Goal: Communication & Community: Leave review/rating

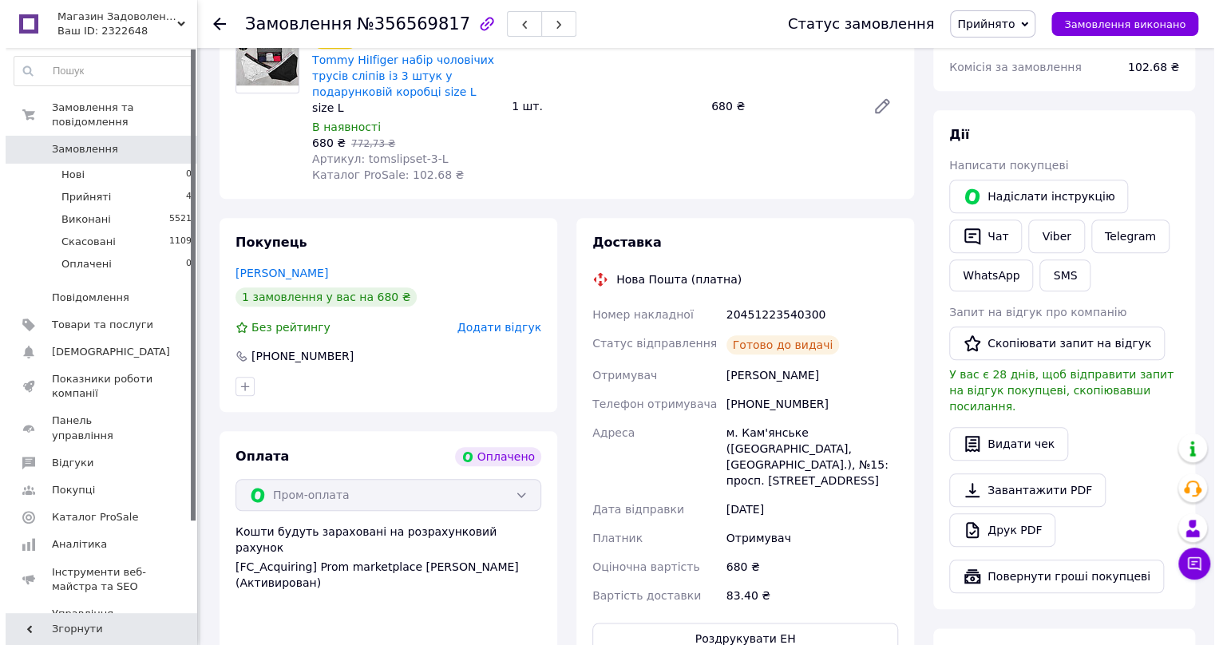
scroll to position [653, 0]
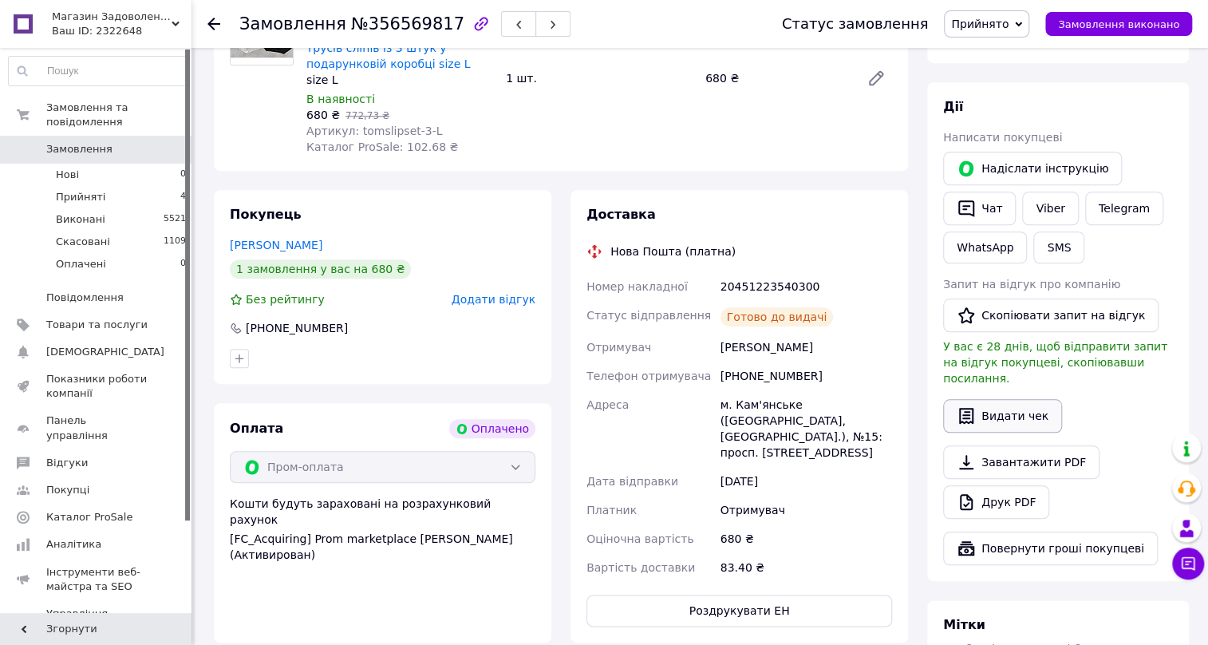
click at [1002, 412] on button "Видати чек" at bounding box center [1002, 416] width 119 height 34
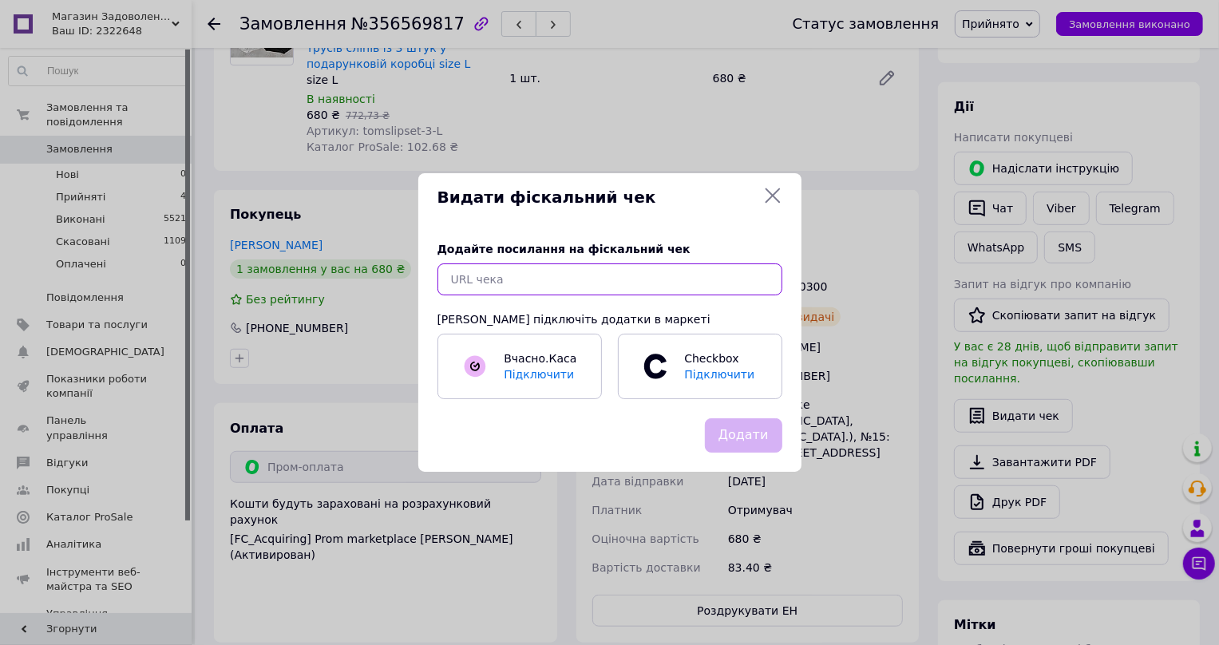
click at [502, 275] on input "text" at bounding box center [609, 279] width 345 height 32
paste input "[URL][DOMAIN_NAME]"
type input "[URL][DOMAIN_NAME]"
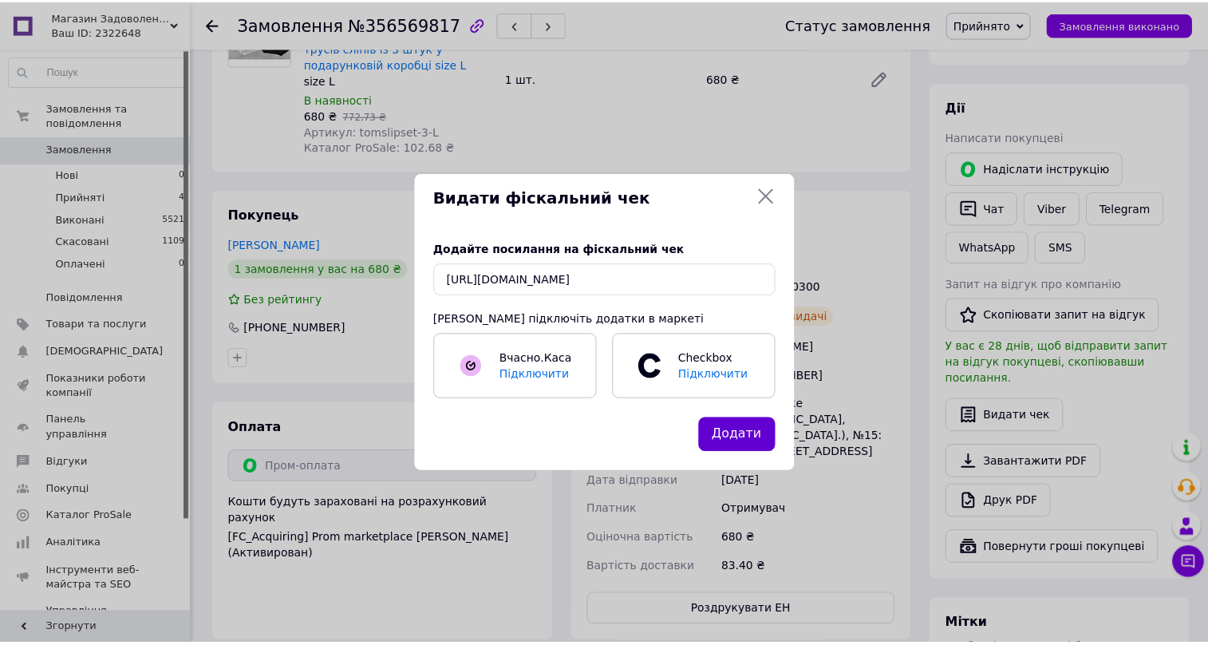
scroll to position [0, 0]
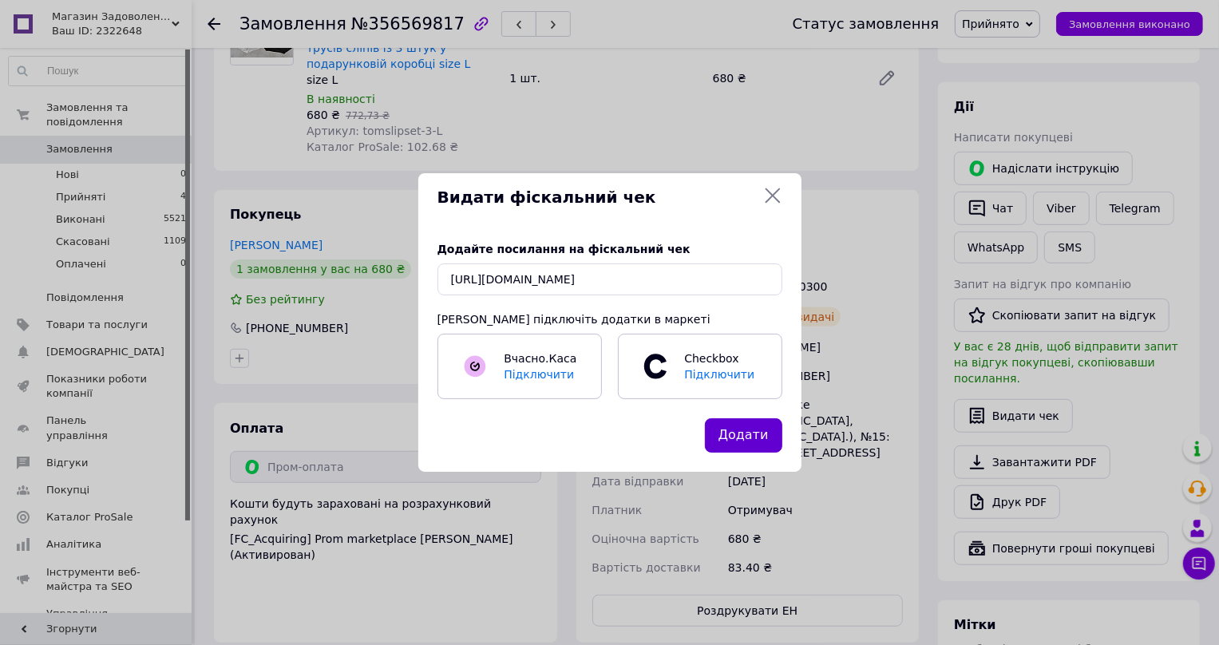
click at [747, 447] on button "Додати" at bounding box center [743, 435] width 77 height 34
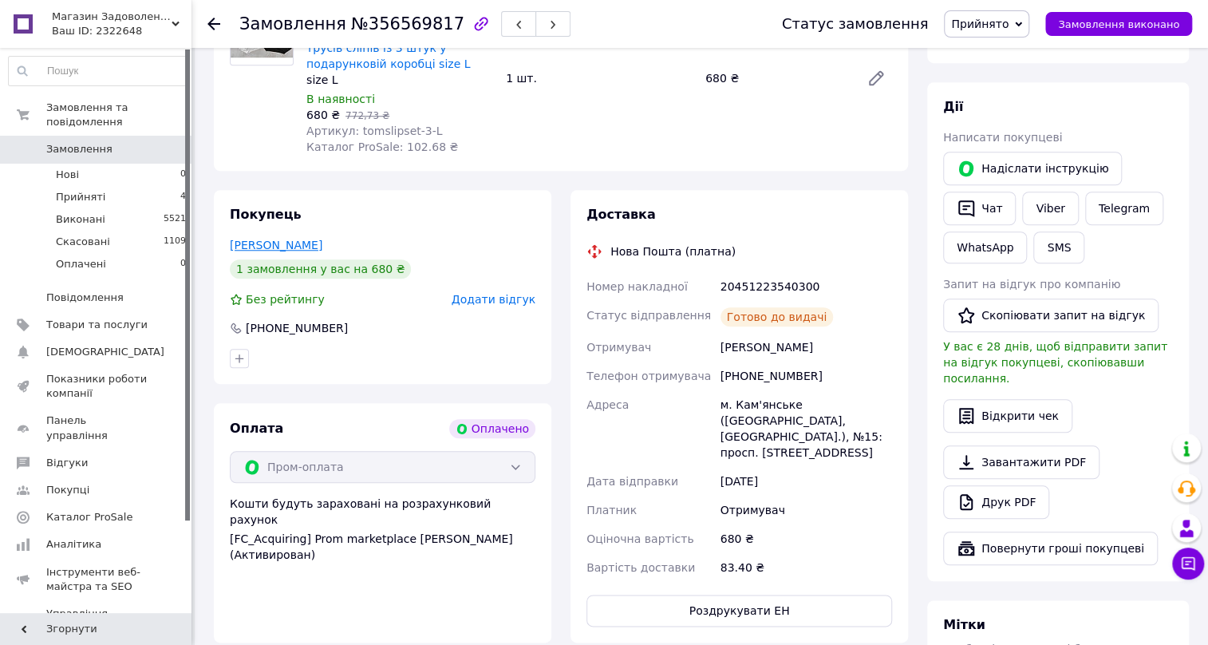
click at [263, 246] on link "[PERSON_NAME]" at bounding box center [276, 245] width 93 height 13
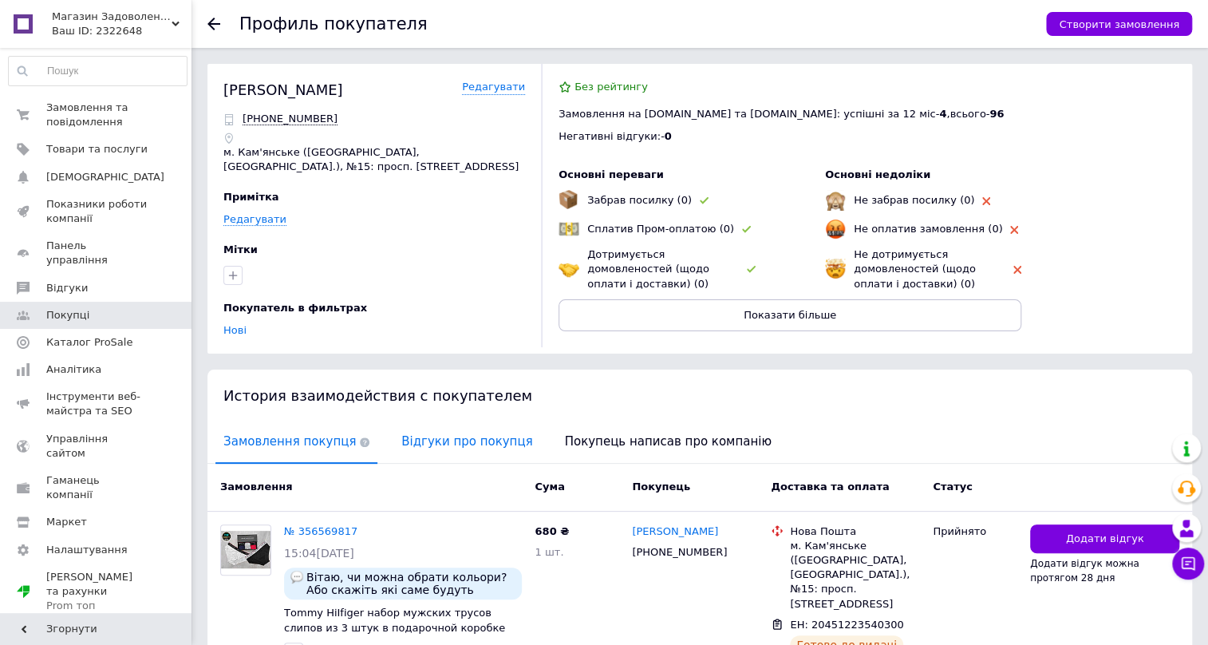
click at [445, 439] on span "Відгуки про покупця" at bounding box center [466, 441] width 147 height 41
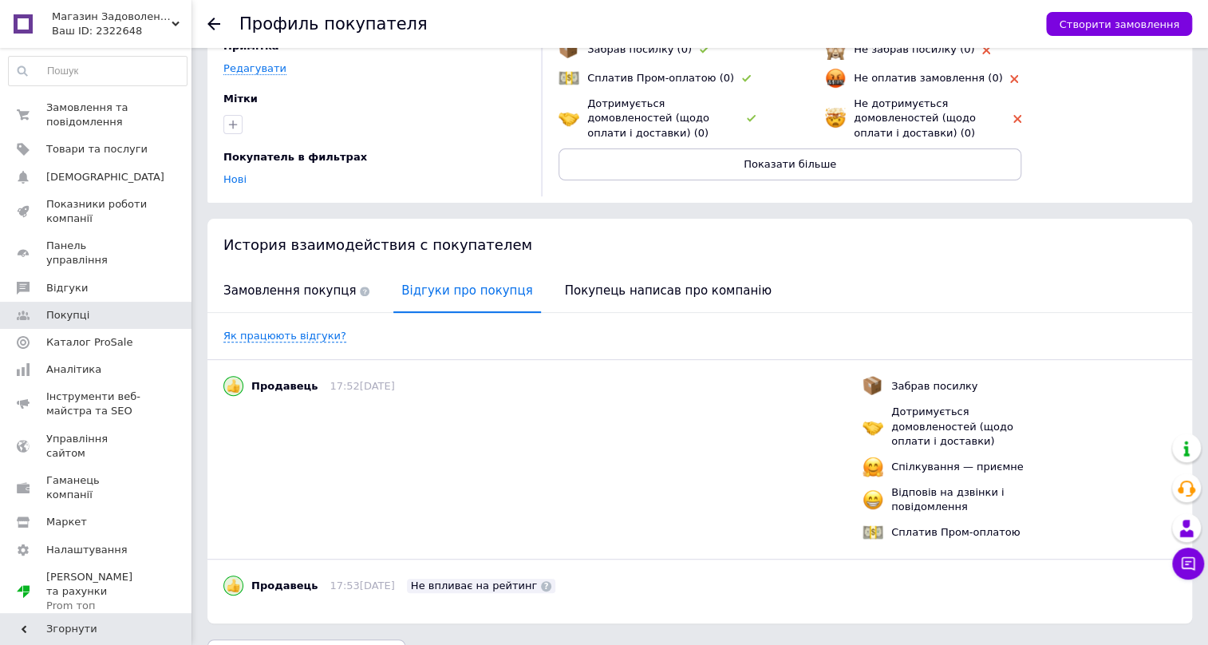
scroll to position [178, 0]
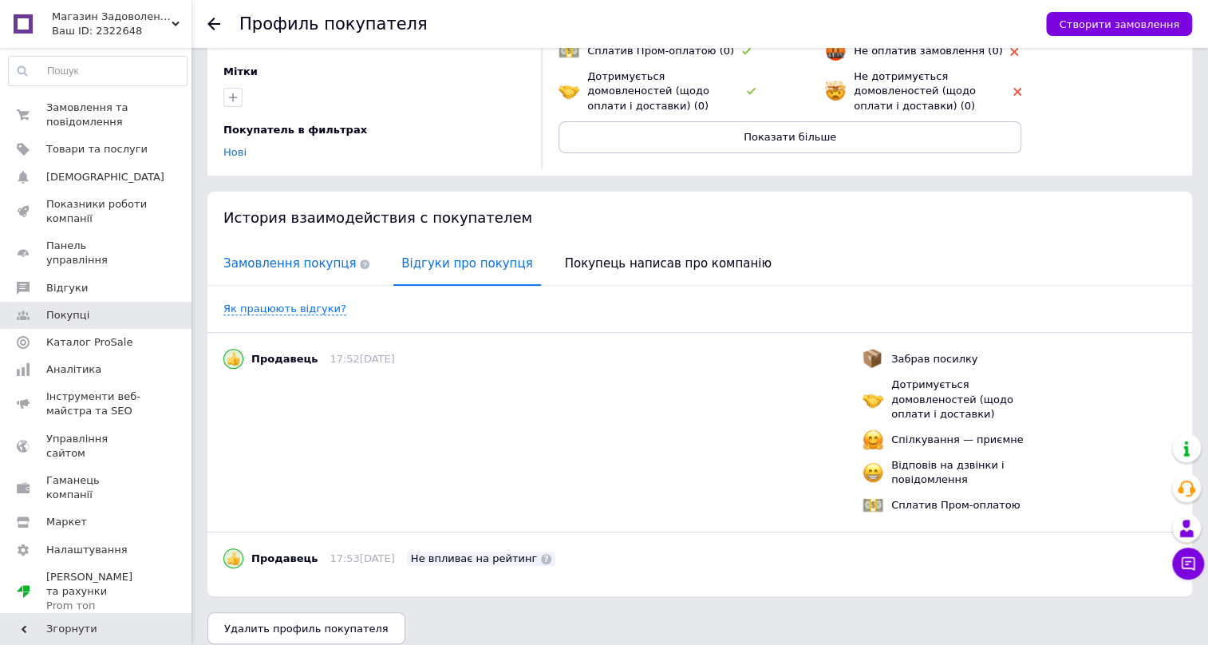
click at [272, 266] on span "Замовлення покупця" at bounding box center [296, 263] width 162 height 41
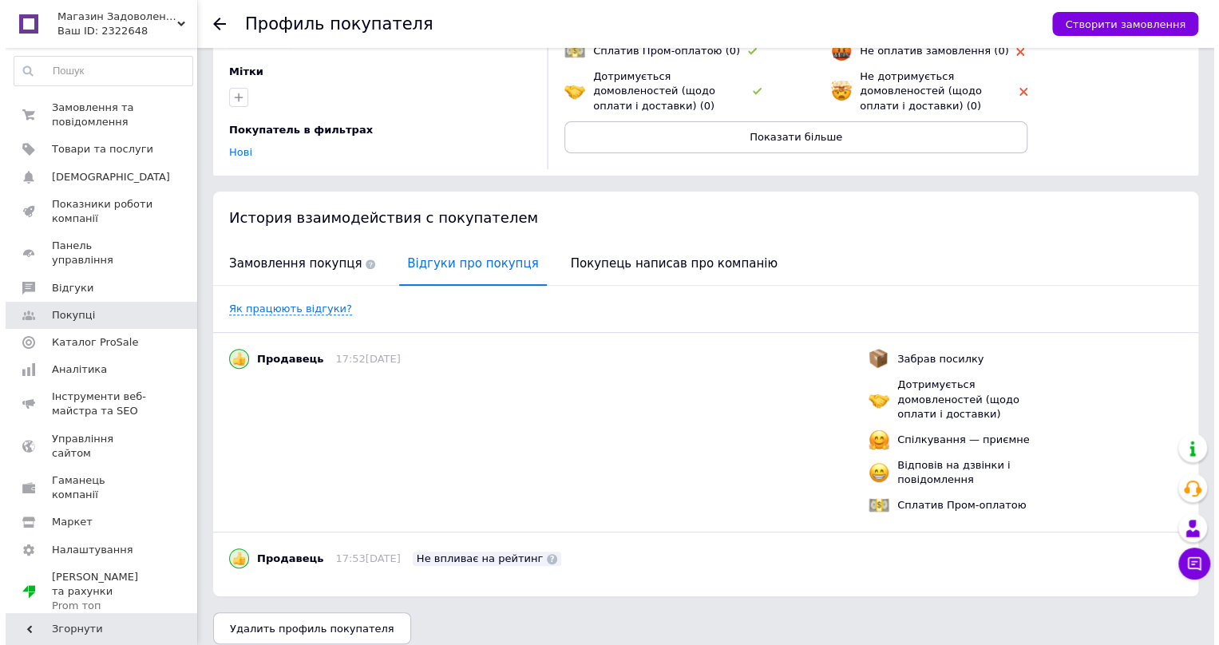
scroll to position [92, 0]
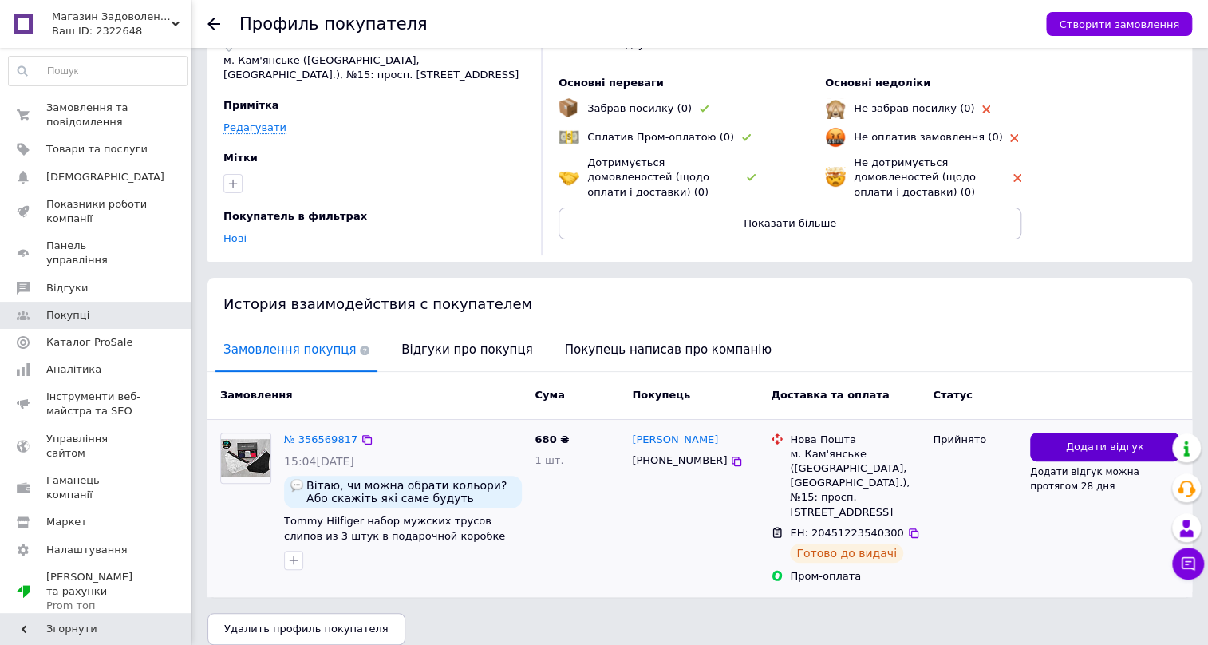
click at [1088, 444] on span "Додати відгук" at bounding box center [1105, 447] width 78 height 15
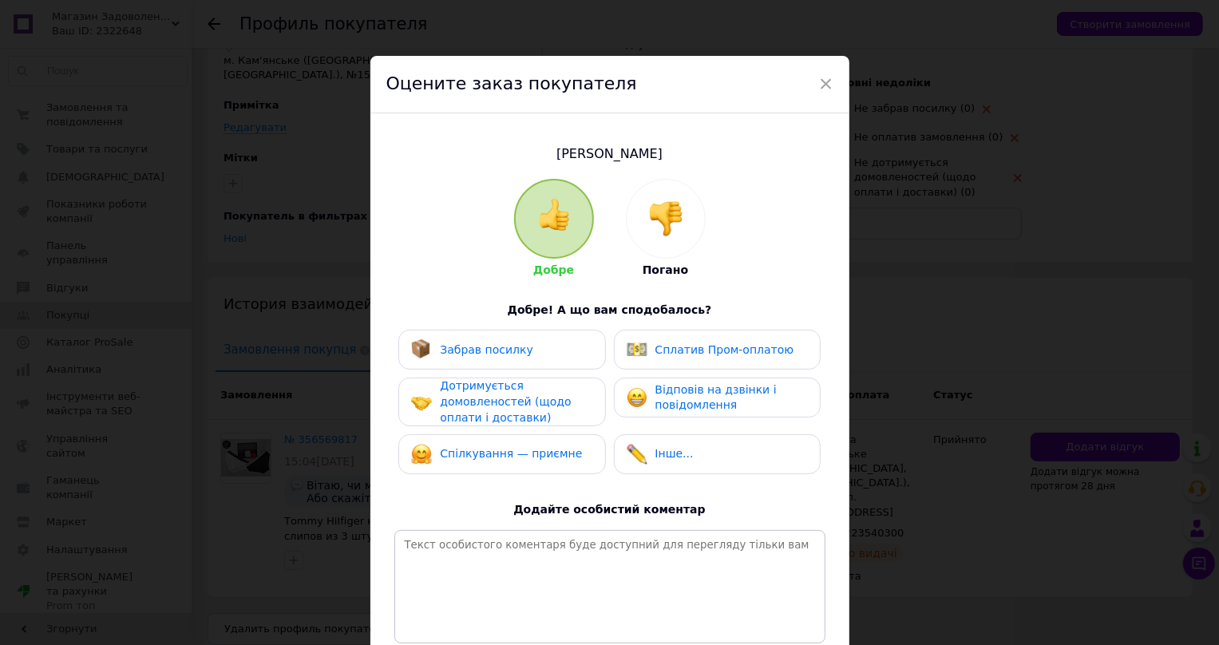
click at [499, 350] on span "Забрав посилку" at bounding box center [486, 349] width 93 height 13
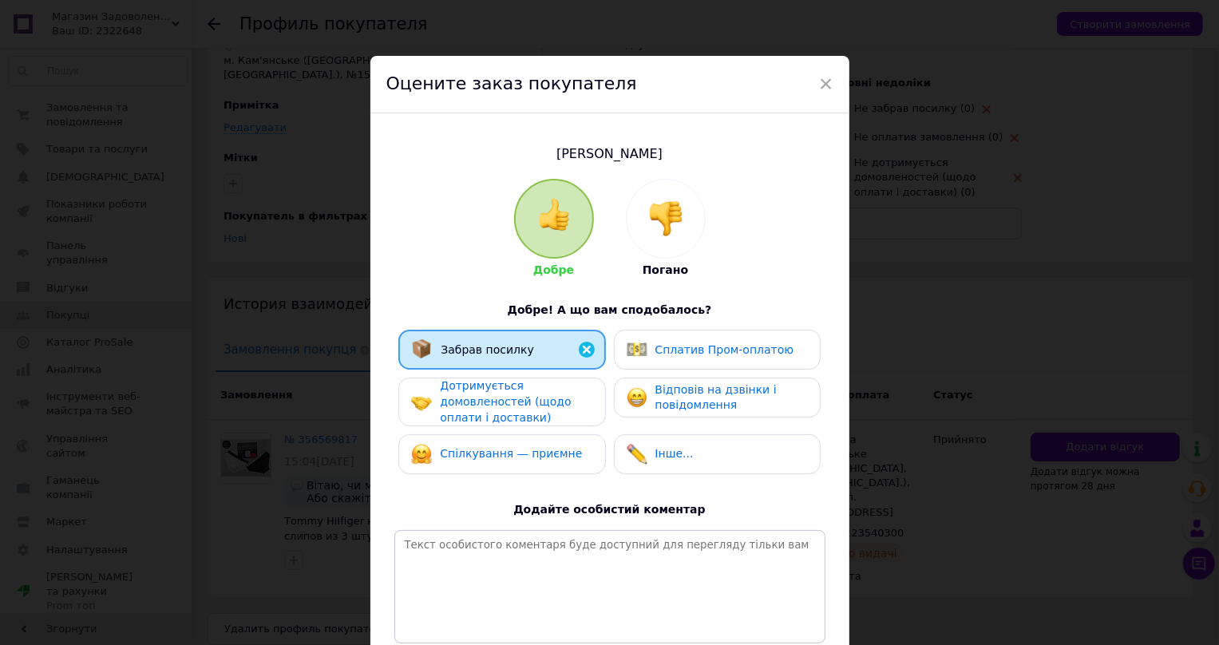
click at [502, 421] on span "Дотримується домовленостей (щодо оплати і доставки)" at bounding box center [505, 401] width 131 height 44
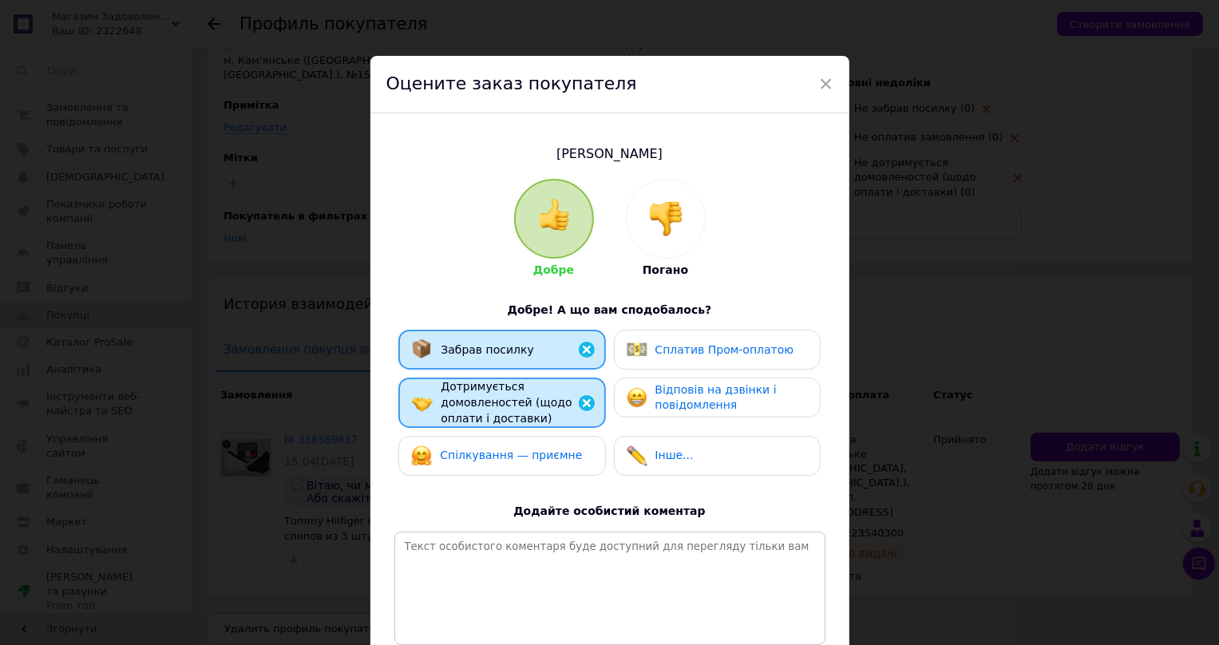
click at [516, 461] on span "Спілкування — приємне" at bounding box center [511, 455] width 142 height 13
click at [668, 343] on span "Сплатив Пром-оплатою" at bounding box center [724, 349] width 139 height 13
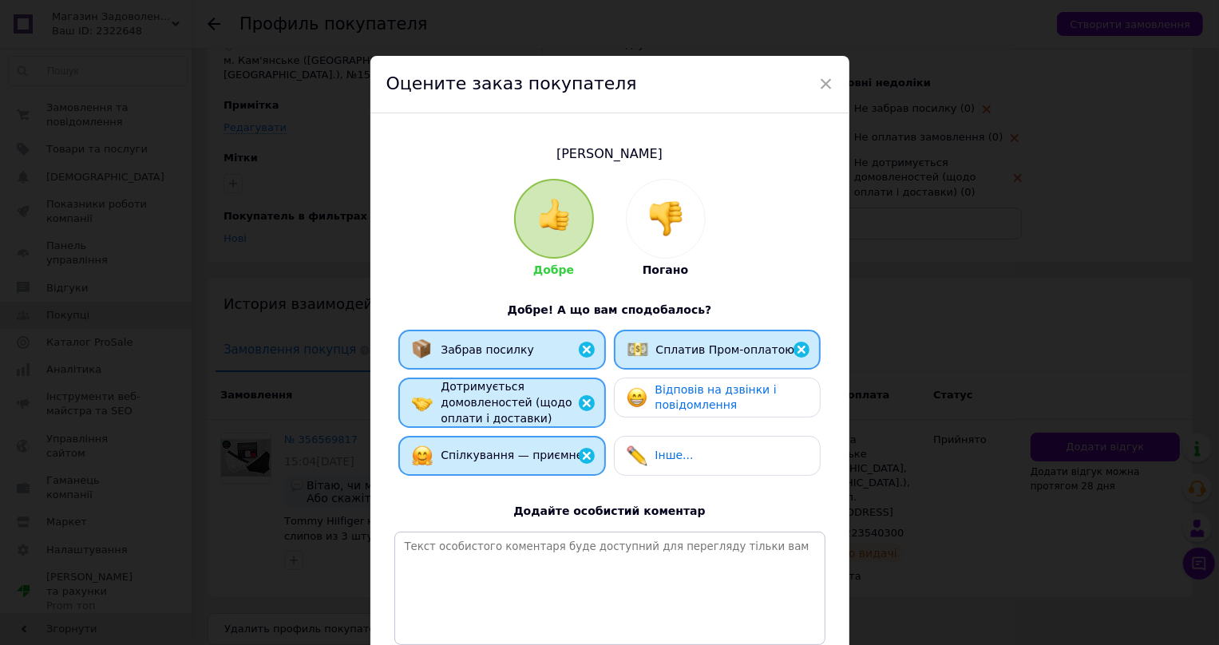
click at [697, 398] on span "Відповів на дзвінки і повідомлення" at bounding box center [715, 397] width 121 height 29
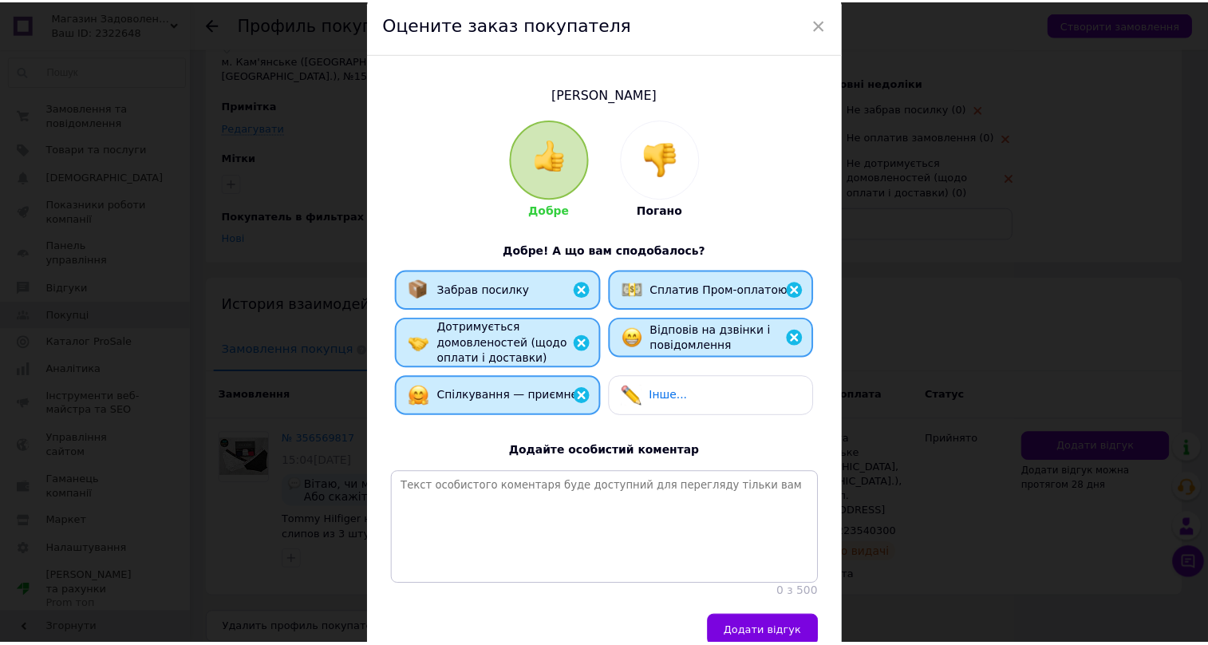
scroll to position [154, 0]
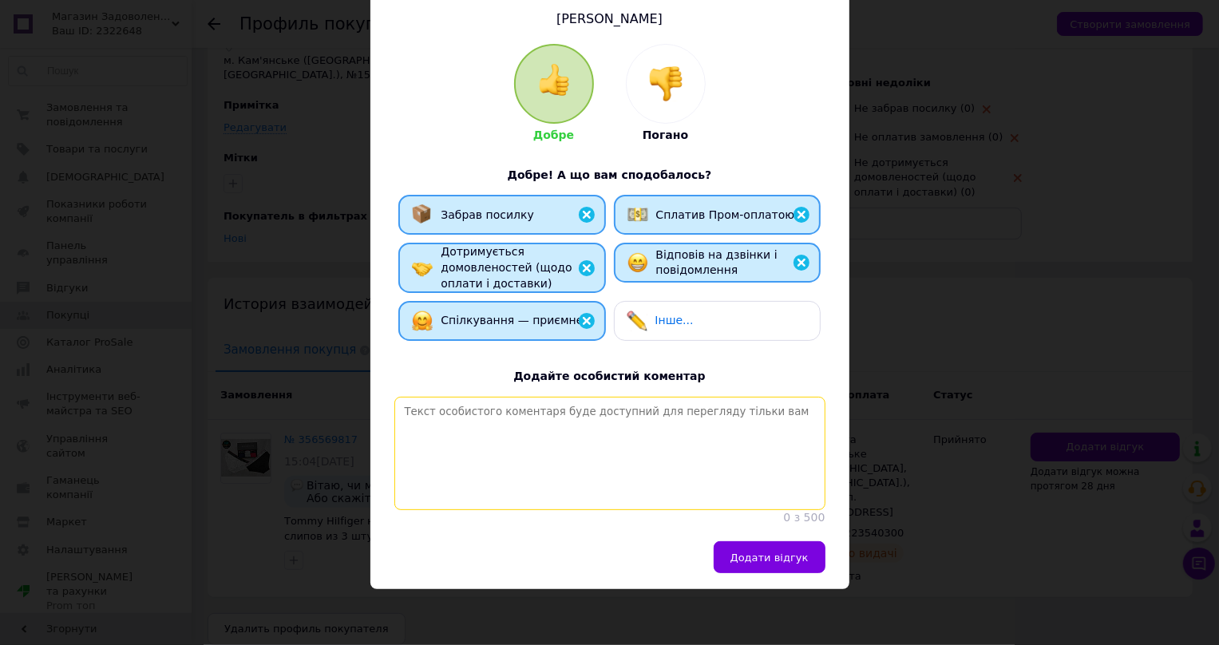
click at [507, 407] on textarea at bounding box center [609, 453] width 431 height 113
paste textarea "Відповідальний покупець. Замовлення чітке, своєчасна сплата, приємне спілкуванн…"
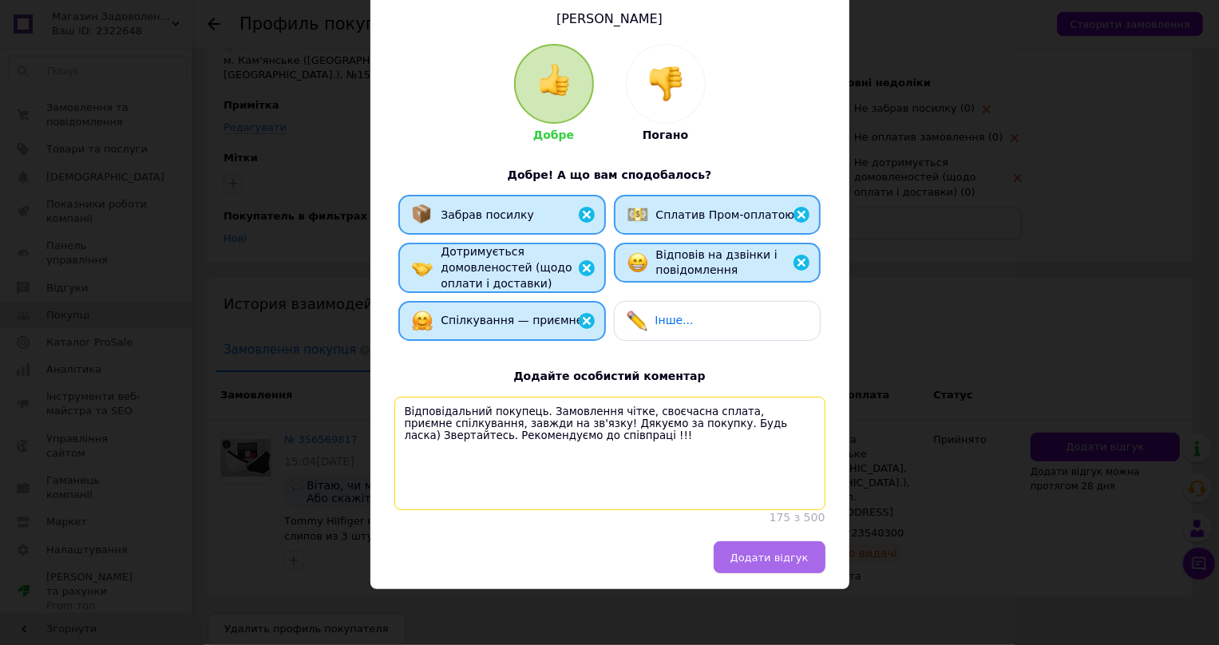
type textarea "Відповідальний покупець. Замовлення чітке, своєчасна сплата, приємне спілкуванн…"
click at [771, 554] on span "Додати відгук" at bounding box center [769, 557] width 78 height 12
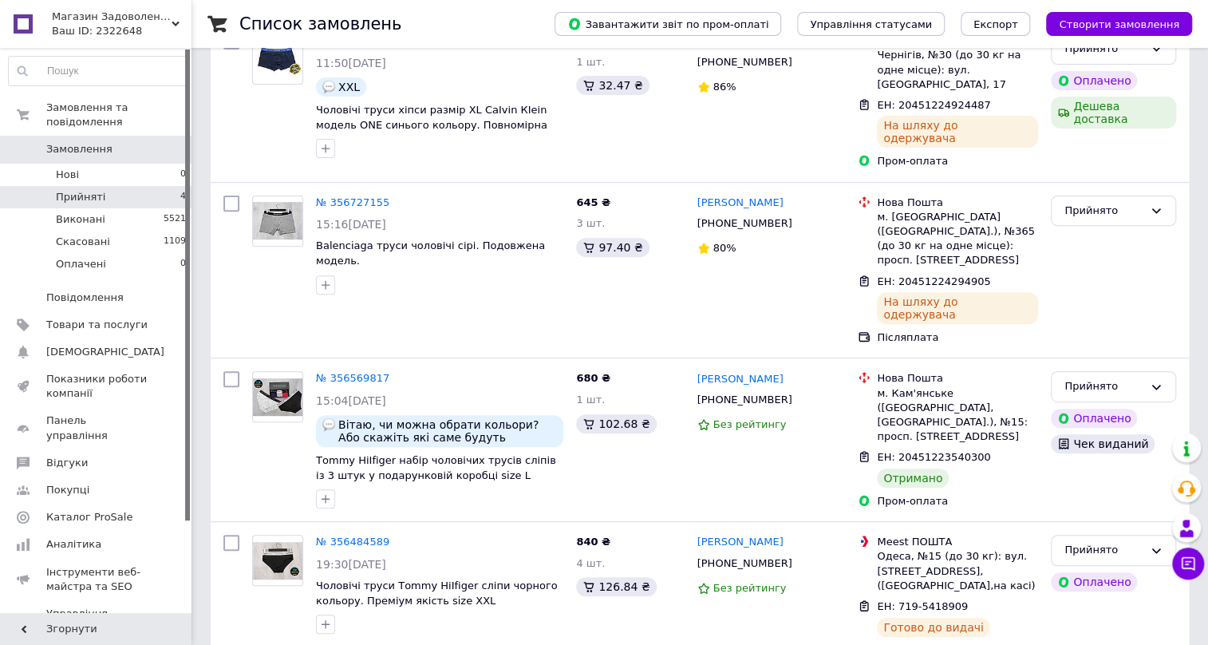
scroll to position [215, 0]
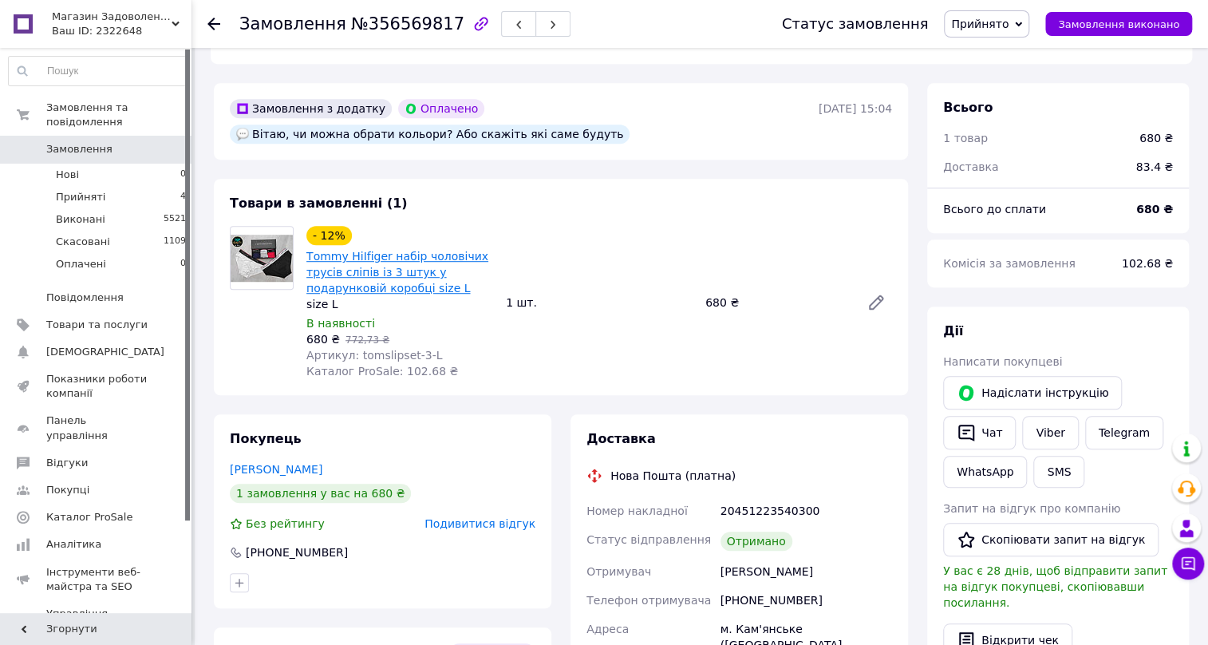
scroll to position [435, 0]
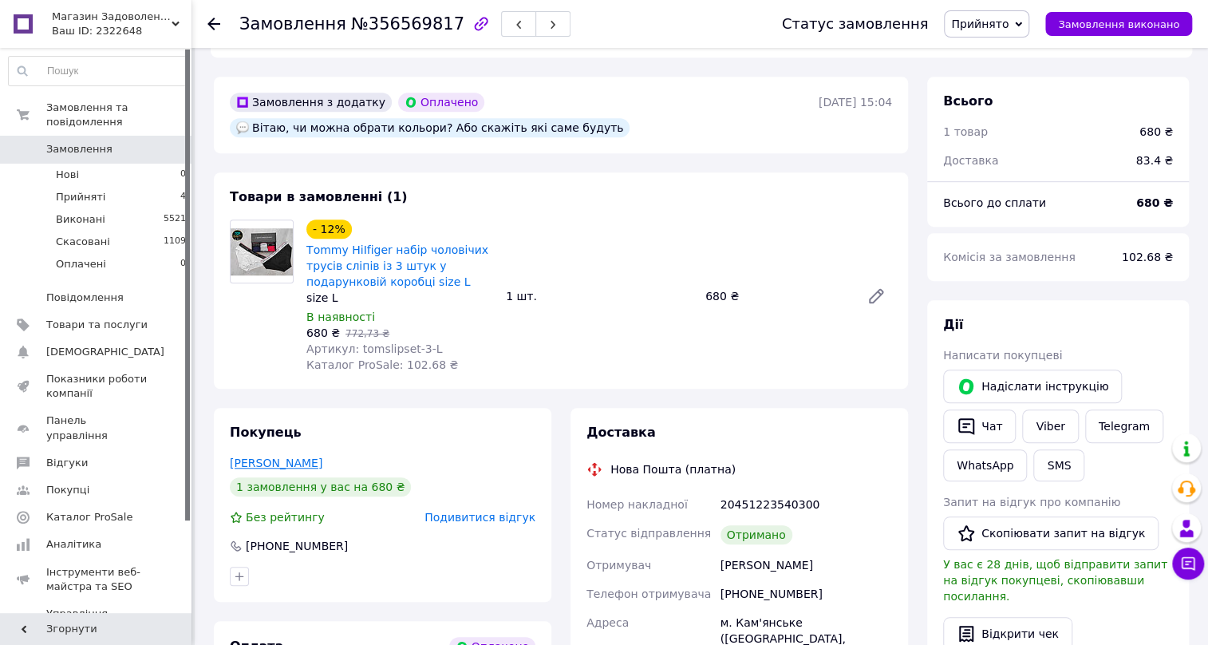
click at [286, 460] on link "[PERSON_NAME]" at bounding box center [276, 463] width 93 height 13
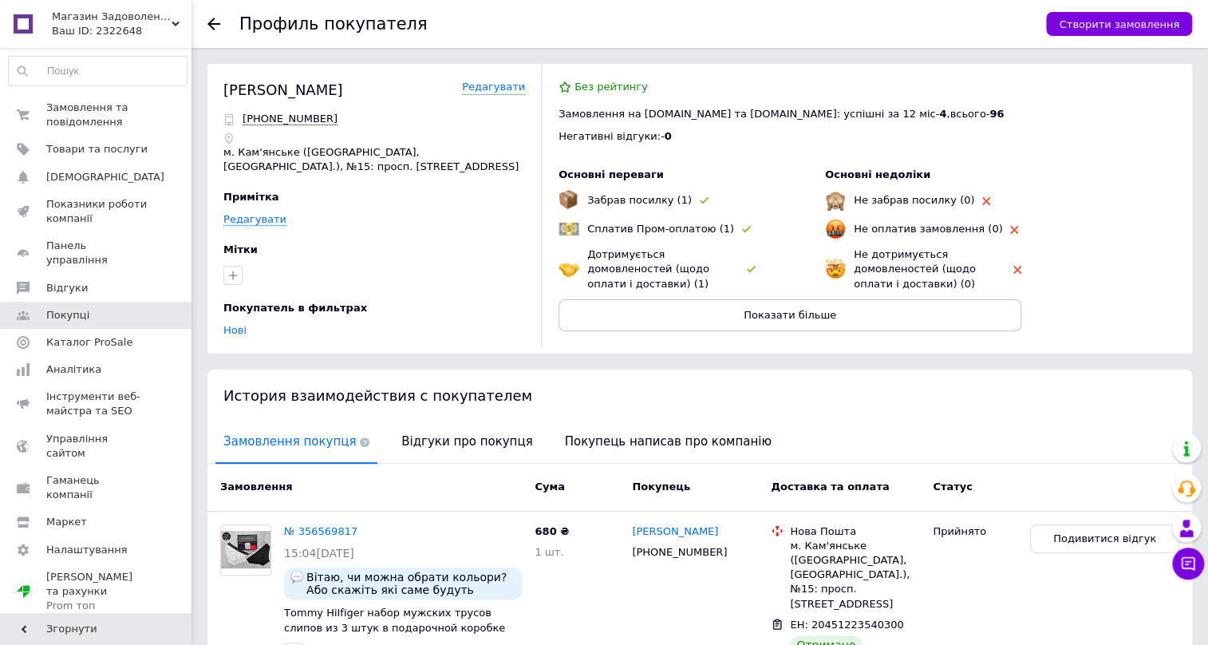
scroll to position [92, 0]
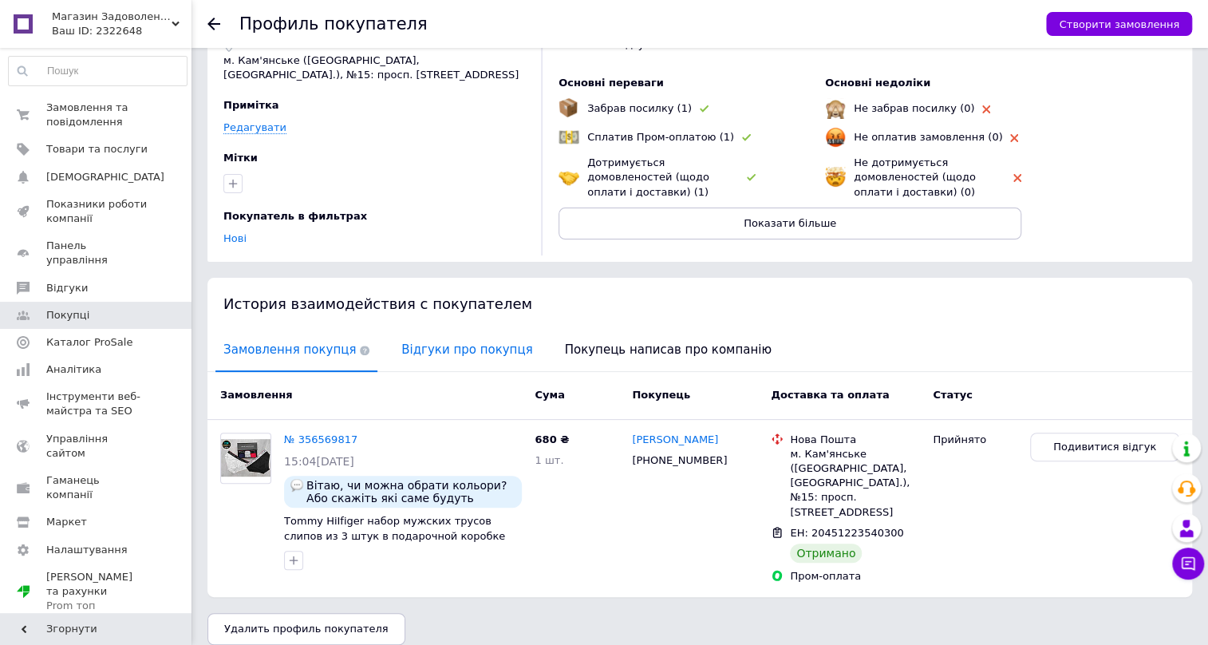
click at [428, 357] on span "Відгуки про покупця" at bounding box center [466, 350] width 147 height 41
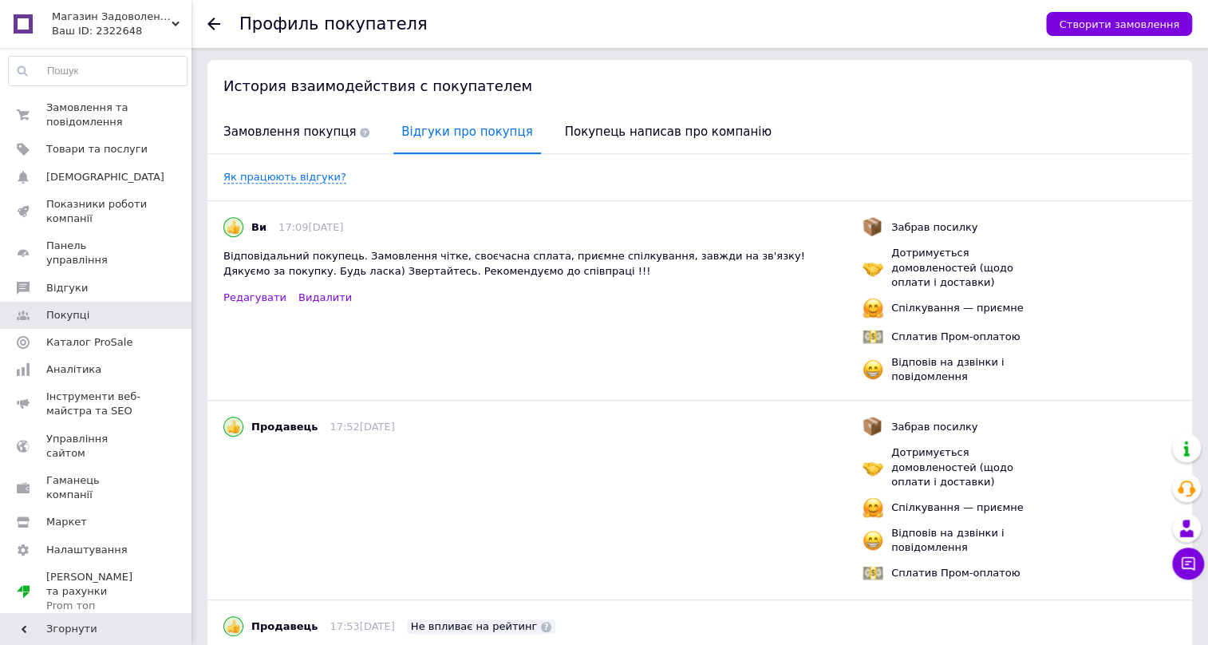
scroll to position [363, 0]
